Goal: Navigation & Orientation: Find specific page/section

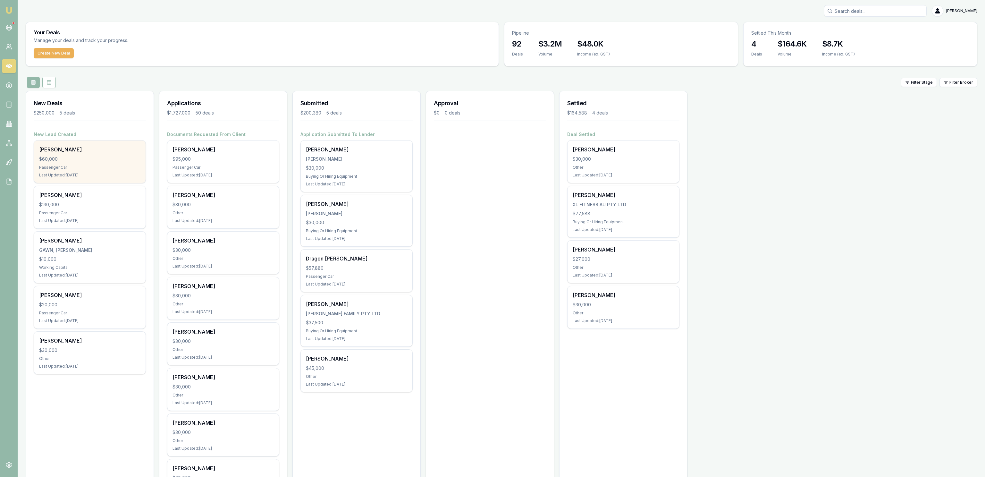
click at [104, 152] on div "Elizabeth Stokely" at bounding box center [89, 150] width 101 height 8
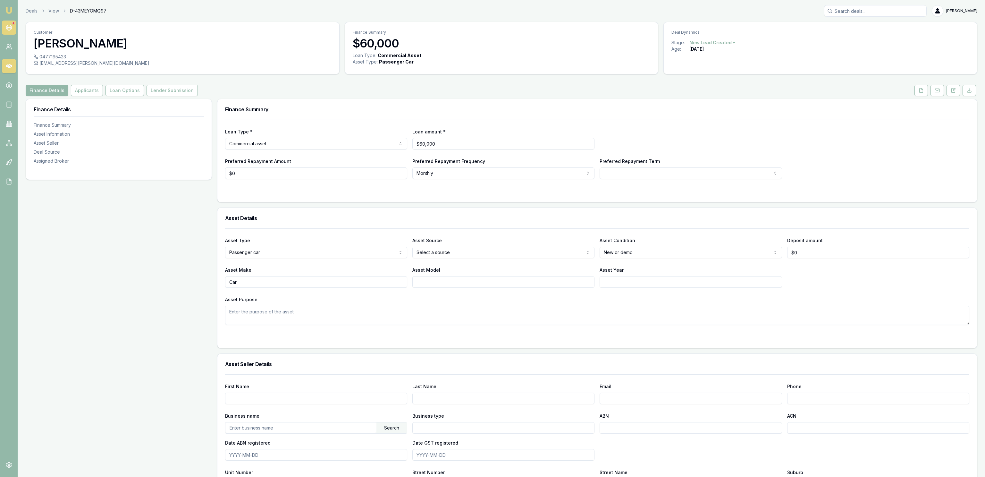
click at [9, 31] on link at bounding box center [9, 28] width 14 height 14
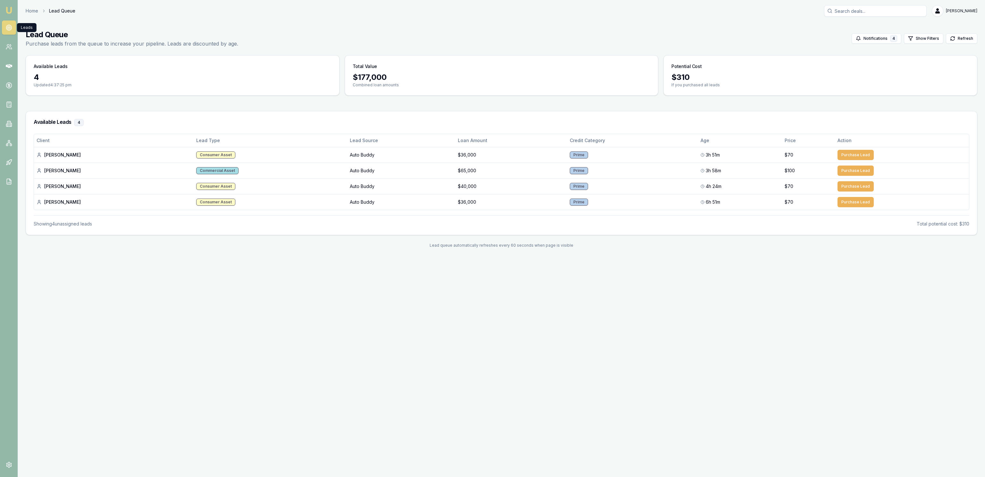
drag, startPoint x: 399, startPoint y: 374, endPoint x: 382, endPoint y: 371, distance: 17.3
click at [392, 371] on div "Emu Broker Home Lead Queue Jackson Fanfulla Toggle Menu Lead Queue Purchase lea…" at bounding box center [492, 238] width 985 height 477
click at [31, 13] on link "Home" at bounding box center [32, 11] width 13 height 6
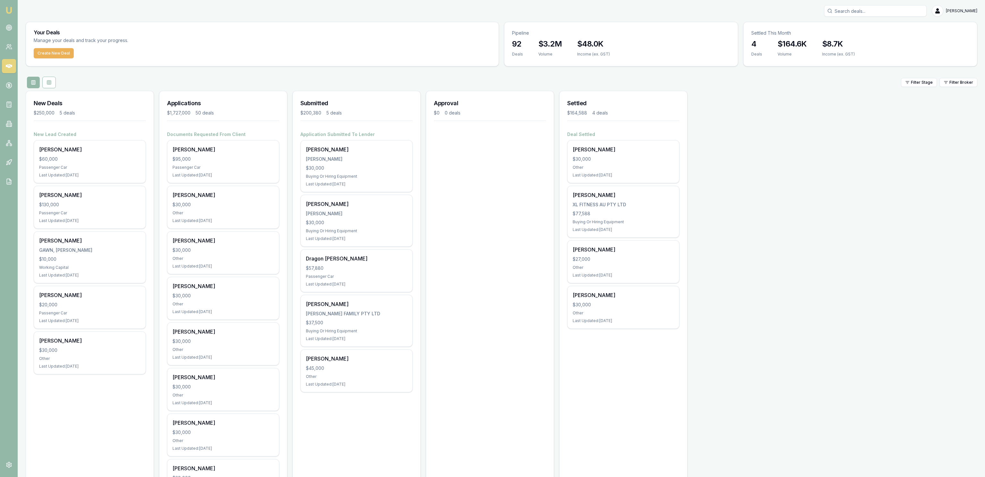
click at [228, 161] on div "$95,000" at bounding box center [222, 159] width 101 height 6
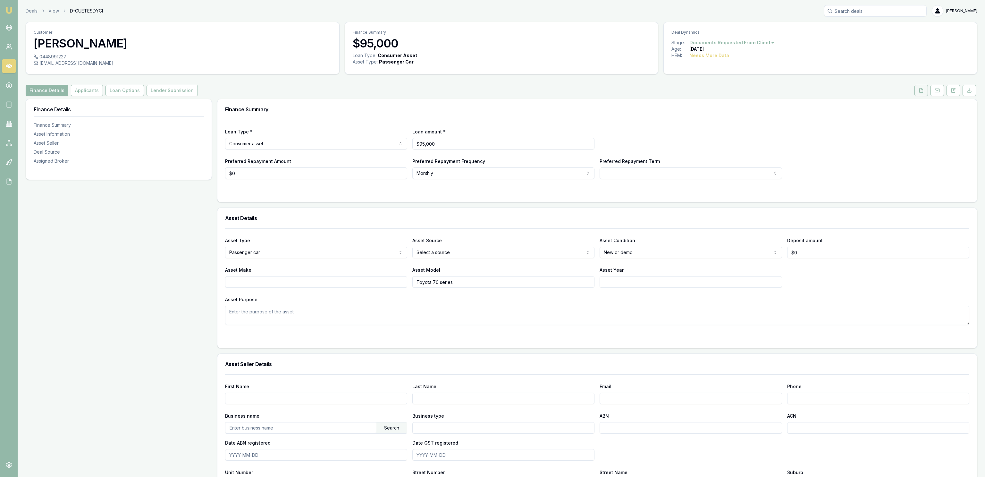
click at [921, 94] on button at bounding box center [920, 91] width 13 height 12
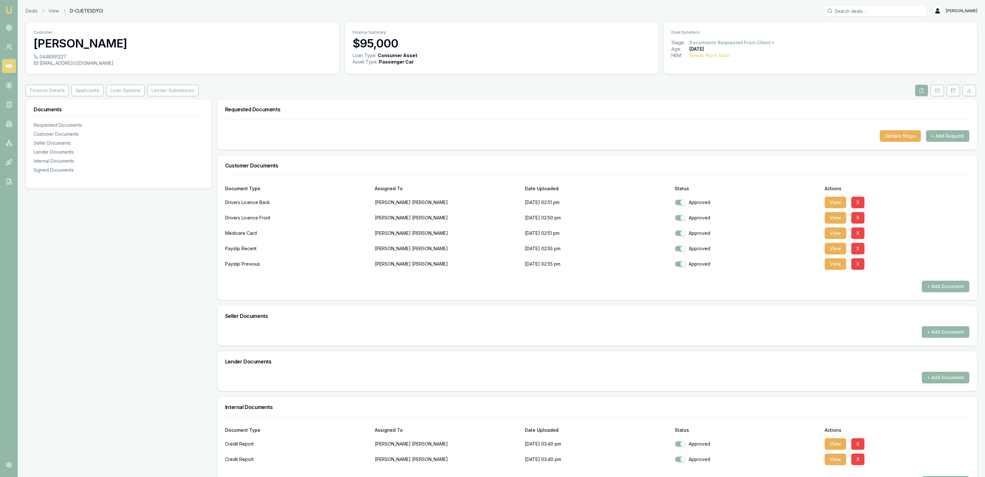
click at [146, 277] on div "Documents Requested Documents Customer Documents Seller Documents Lender Docume…" at bounding box center [119, 349] width 186 height 501
drag, startPoint x: 230, startPoint y: 3, endPoint x: 235, endPoint y: 0, distance: 5.0
click at [233, 2] on div "Deals View D-CUETESDYCI [PERSON_NAME] Fanfulla Toggle Menu Customer [PERSON_NAM…" at bounding box center [492, 302] width 985 height 605
